Goal: Information Seeking & Learning: Learn about a topic

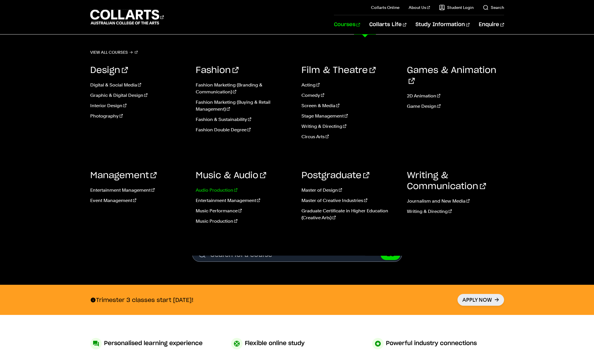
click at [223, 190] on link "Audio Production" at bounding box center [244, 190] width 97 height 7
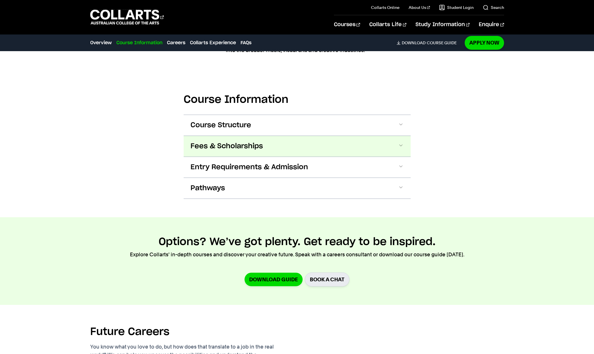
click at [274, 142] on button "Fees & Scholarships" at bounding box center [297, 146] width 227 height 21
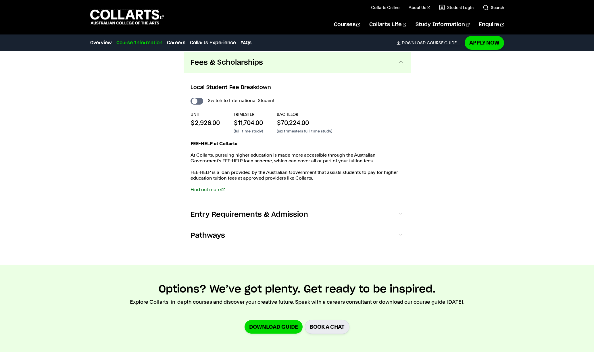
scroll to position [630, 0]
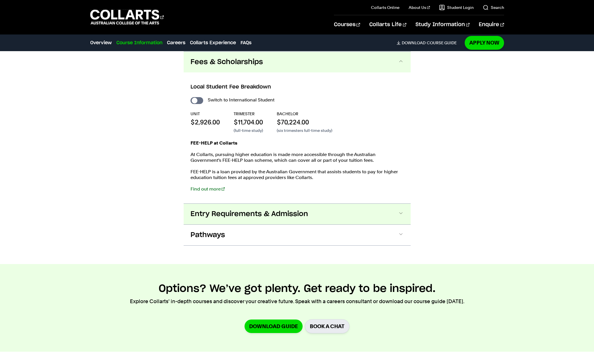
click at [304, 212] on span "Entry Requirements & Admission" at bounding box center [250, 214] width 118 height 9
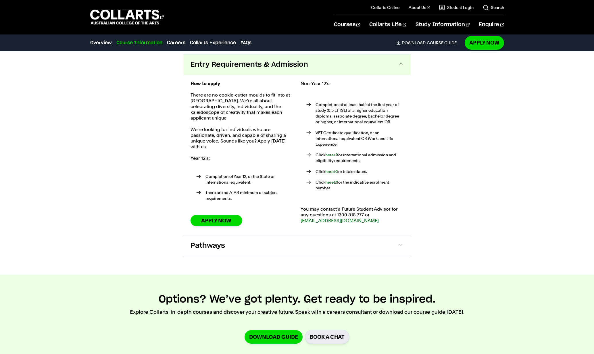
scroll to position [783, 0]
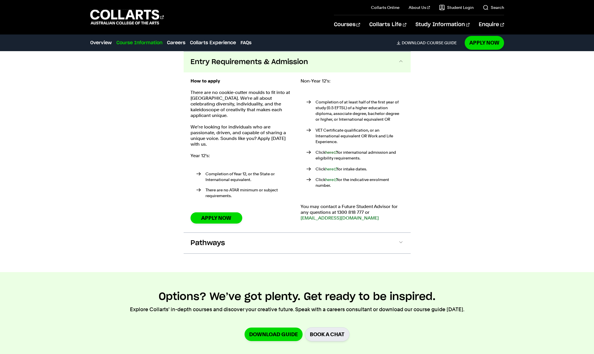
click at [331, 150] on link "here" at bounding box center [332, 152] width 12 height 5
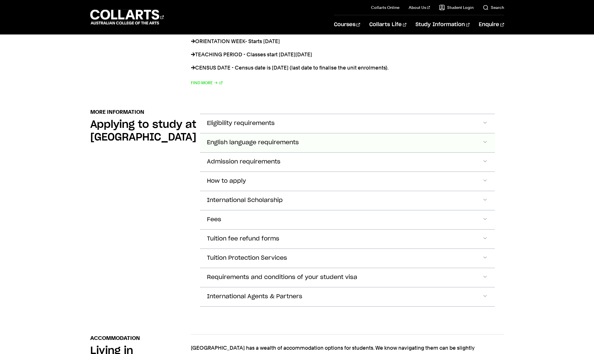
click at [286, 139] on span "English language requirements" at bounding box center [253, 142] width 92 height 7
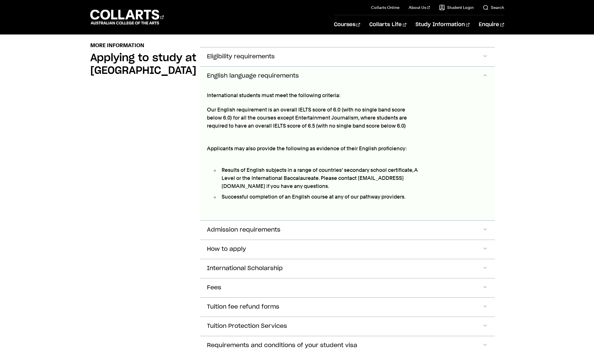
scroll to position [665, 0]
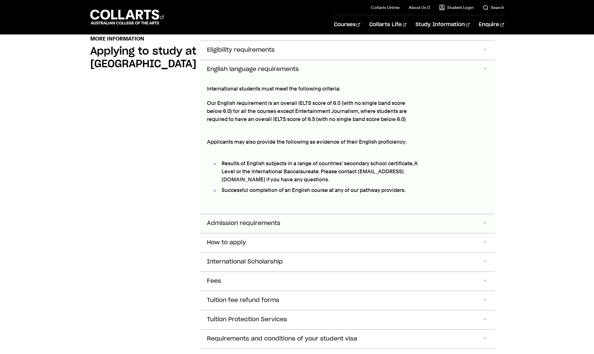
click at [293, 220] on button "Admission requirements" at bounding box center [347, 223] width 295 height 19
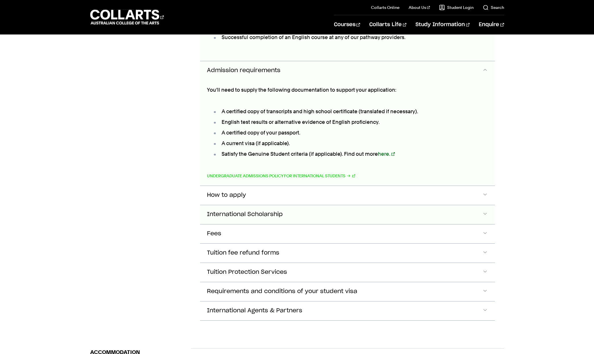
scroll to position [819, 0]
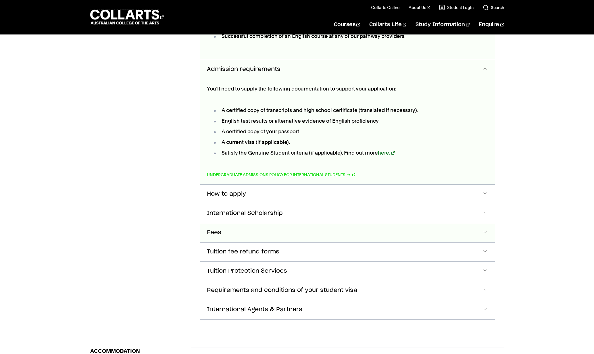
click at [267, 223] on button "Fees" at bounding box center [347, 232] width 295 height 19
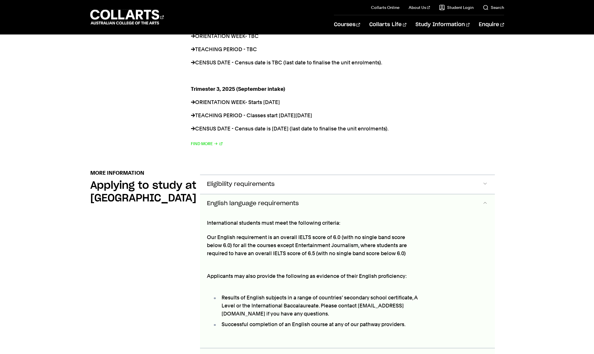
scroll to position [533, 0]
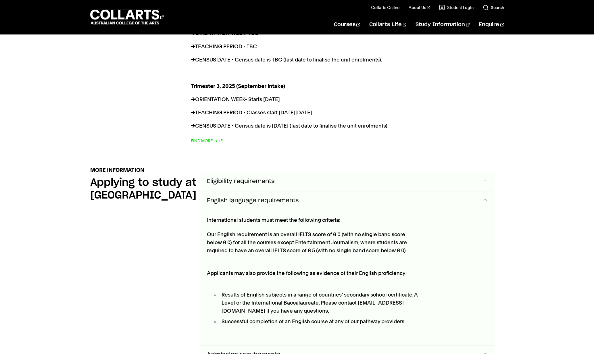
click at [257, 172] on button "Eligibility requirements" at bounding box center [347, 181] width 295 height 19
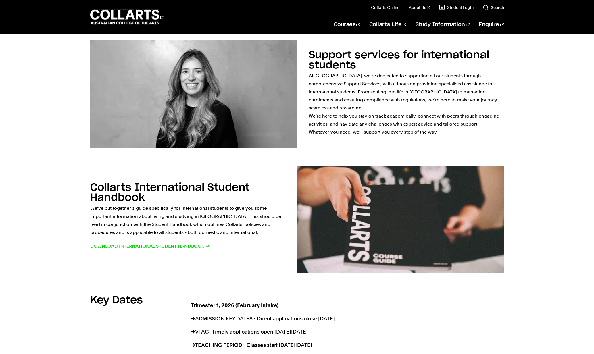
scroll to position [0, 0]
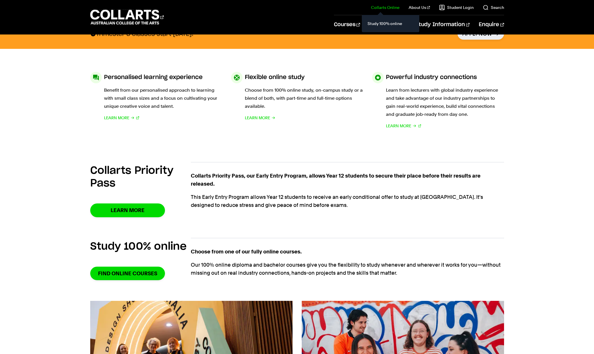
scroll to position [246, 0]
